Goal: Navigation & Orientation: Find specific page/section

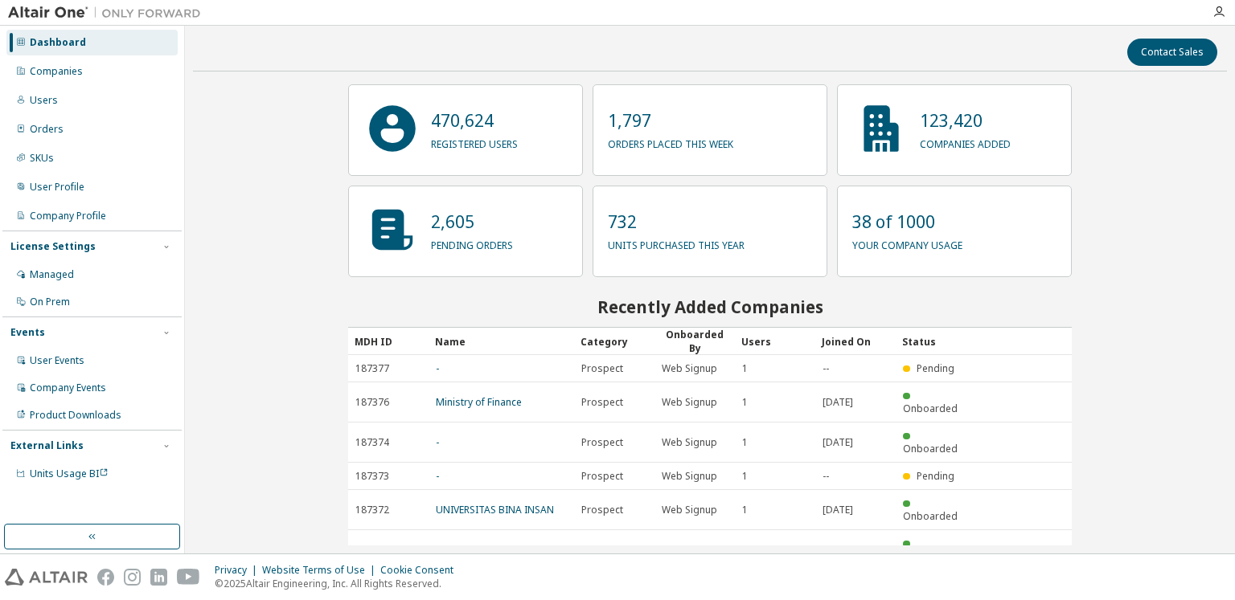
click at [264, 256] on div "Contact Sales 470,624 registered users 1,797 orders placed this week 123,420 co…" at bounding box center [710, 290] width 1034 height 512
